Goal: Information Seeking & Learning: Learn about a topic

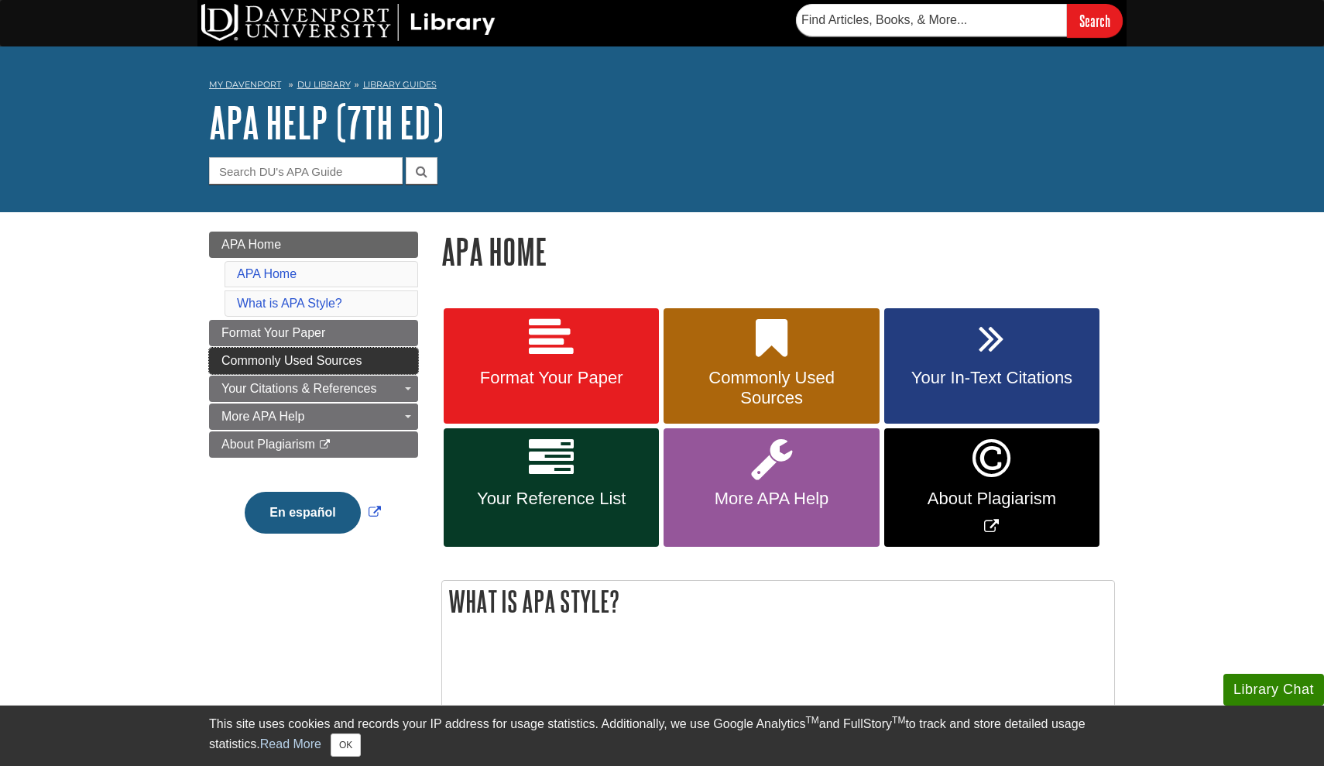
click at [285, 362] on span "Commonly Used Sources" at bounding box center [292, 360] width 140 height 13
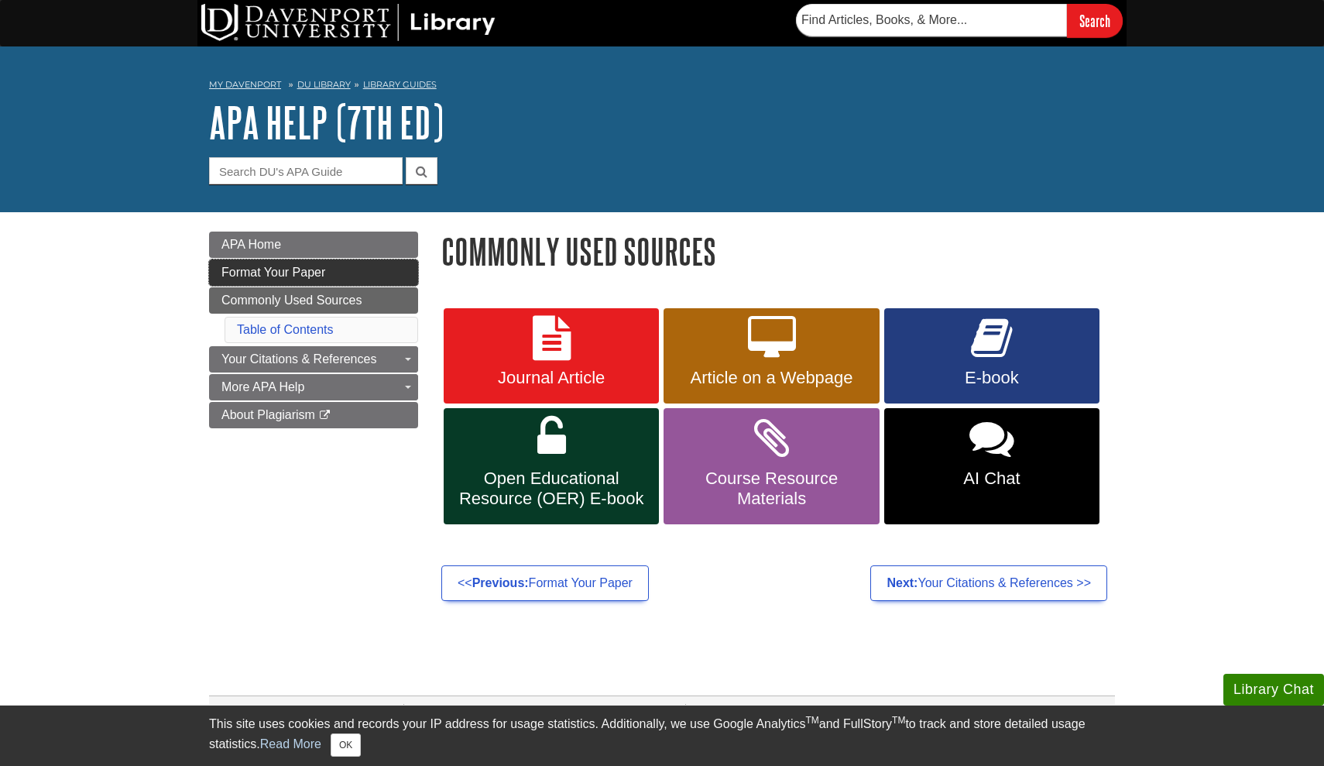
click at [309, 271] on span "Format Your Paper" at bounding box center [274, 272] width 104 height 13
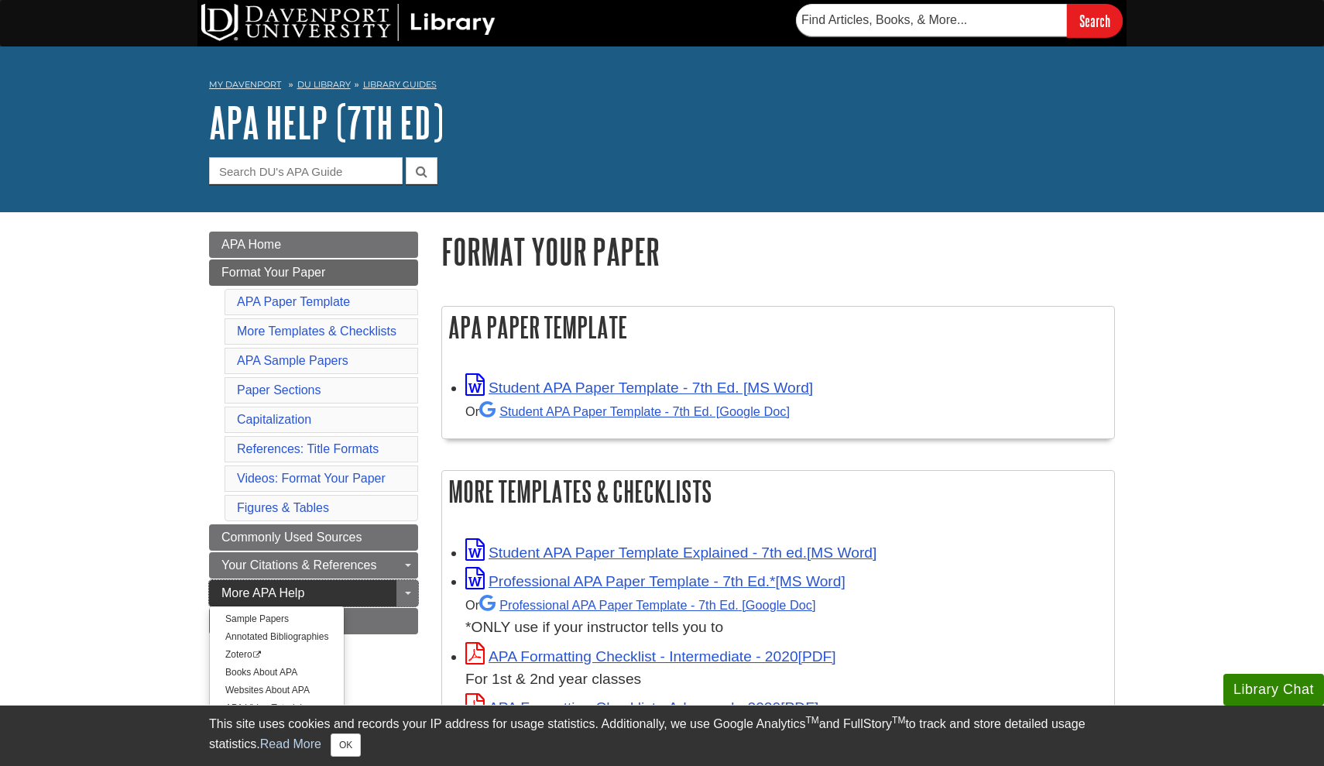
click at [226, 592] on span "More APA Help" at bounding box center [263, 592] width 83 height 13
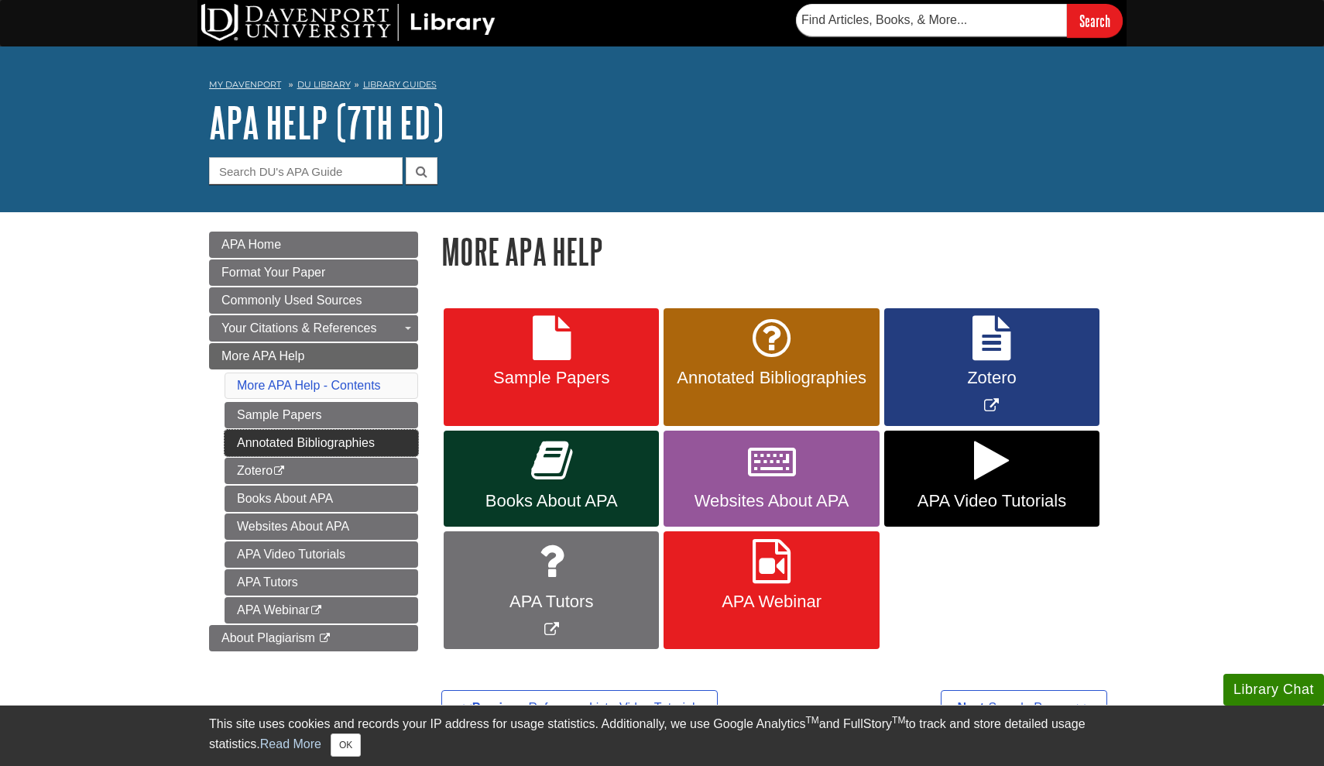
click at [290, 438] on link "Annotated Bibliographies" at bounding box center [322, 443] width 194 height 26
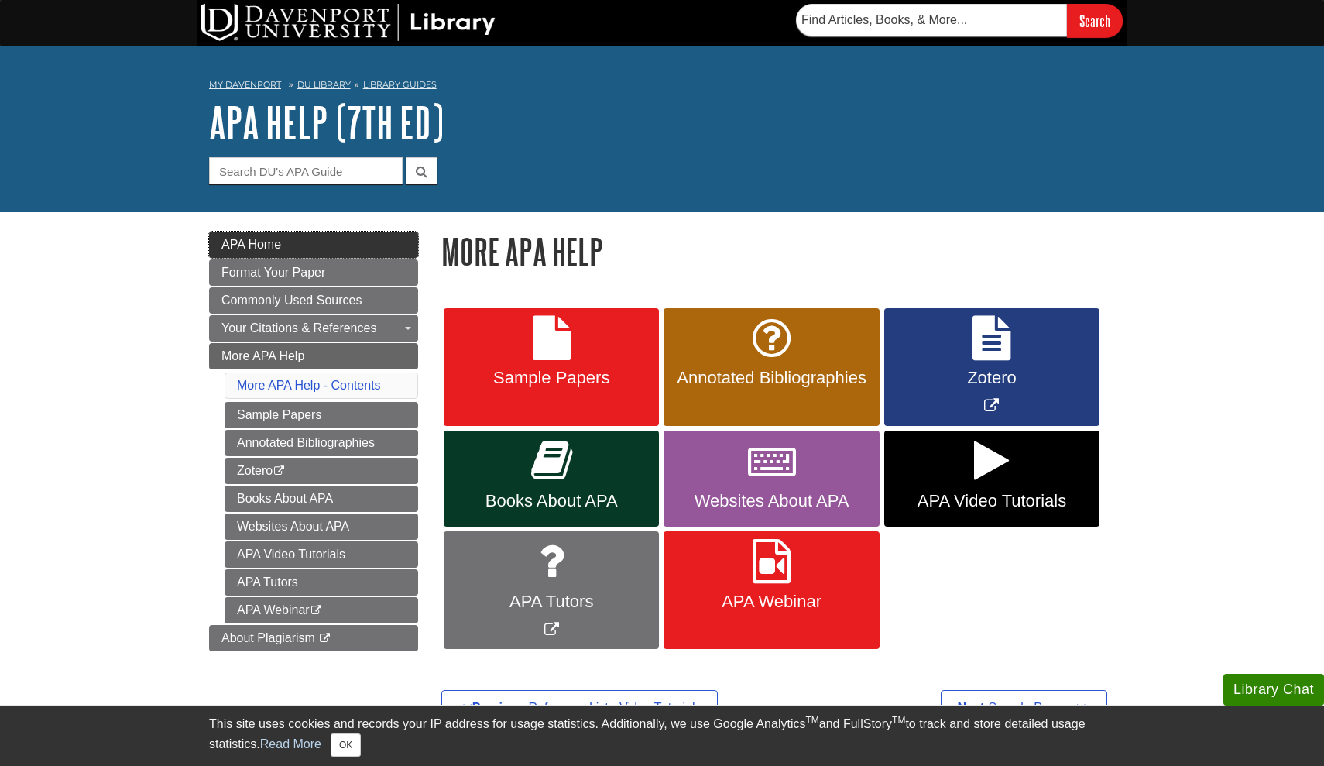
click at [311, 240] on link "APA Home" at bounding box center [313, 245] width 209 height 26
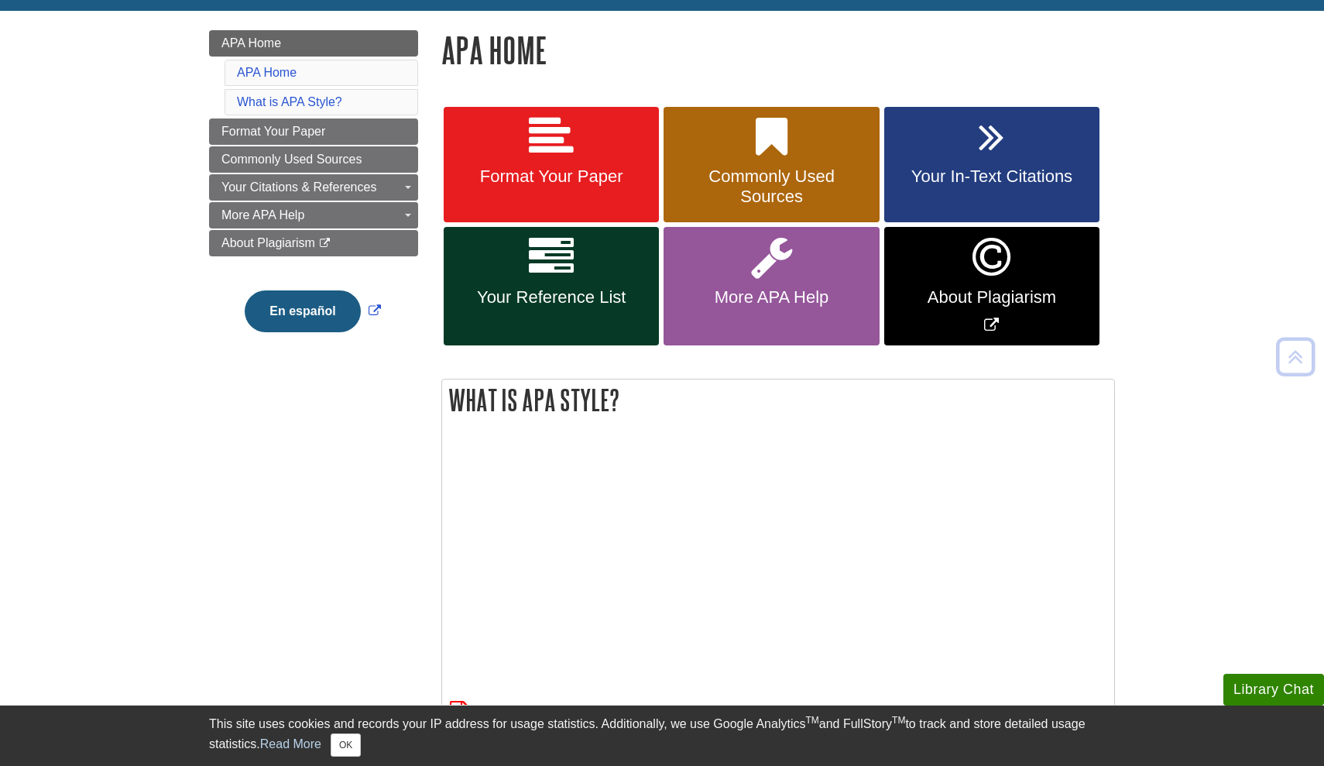
scroll to position [201, 0]
click at [581, 260] on link "Your Reference List" at bounding box center [551, 286] width 215 height 118
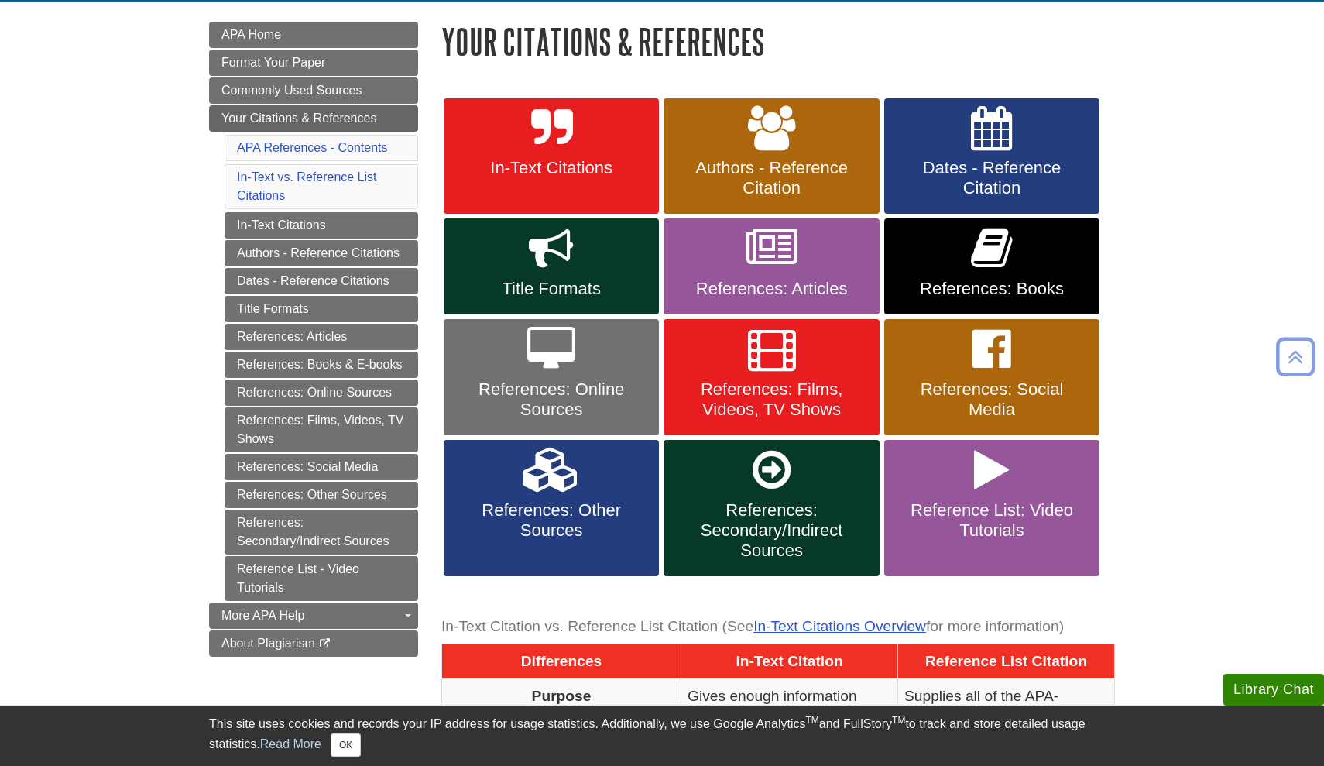
scroll to position [223, 0]
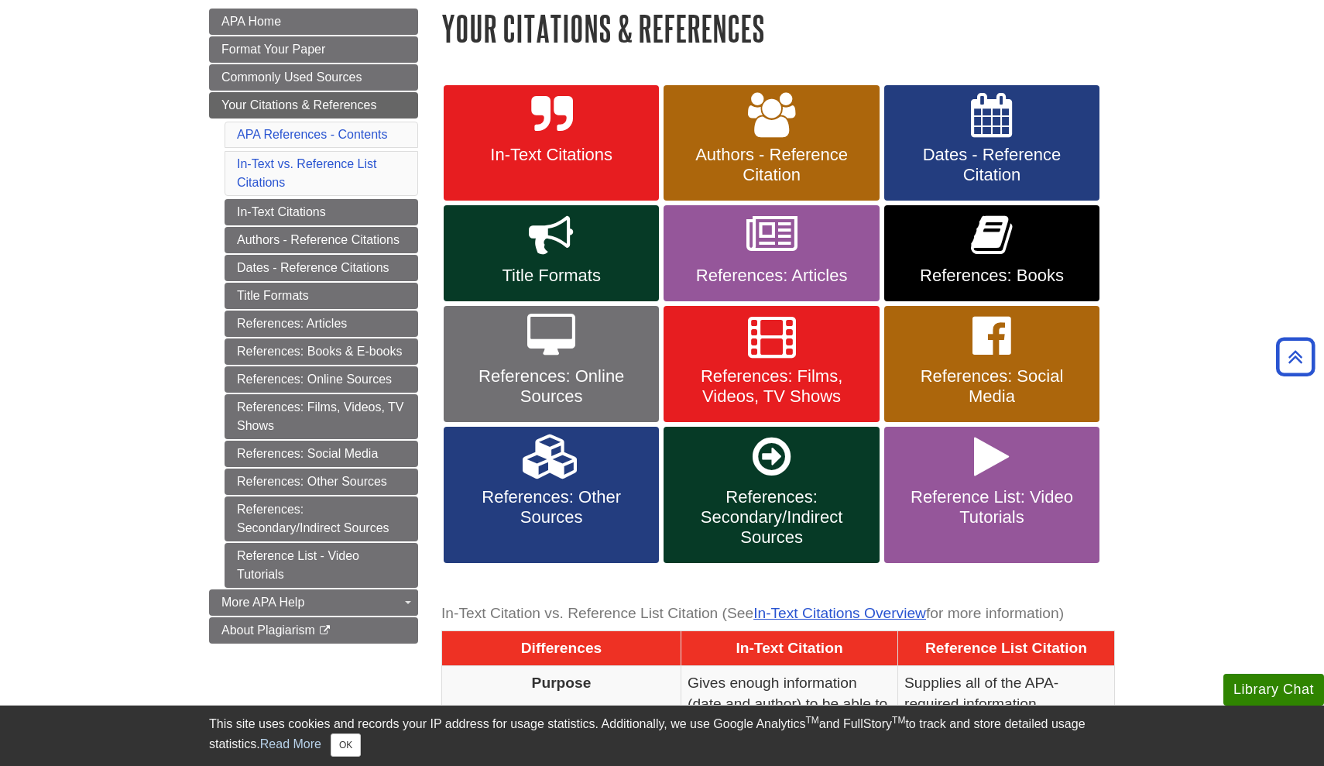
click at [753, 239] on icon at bounding box center [772, 235] width 51 height 45
click at [794, 355] on icon at bounding box center [772, 336] width 48 height 45
click at [1184, 88] on body "Library Chat This site uses cookies and records your IP address for usage stati…" at bounding box center [662, 688] width 1324 height 1822
